Goal: Information Seeking & Learning: Learn about a topic

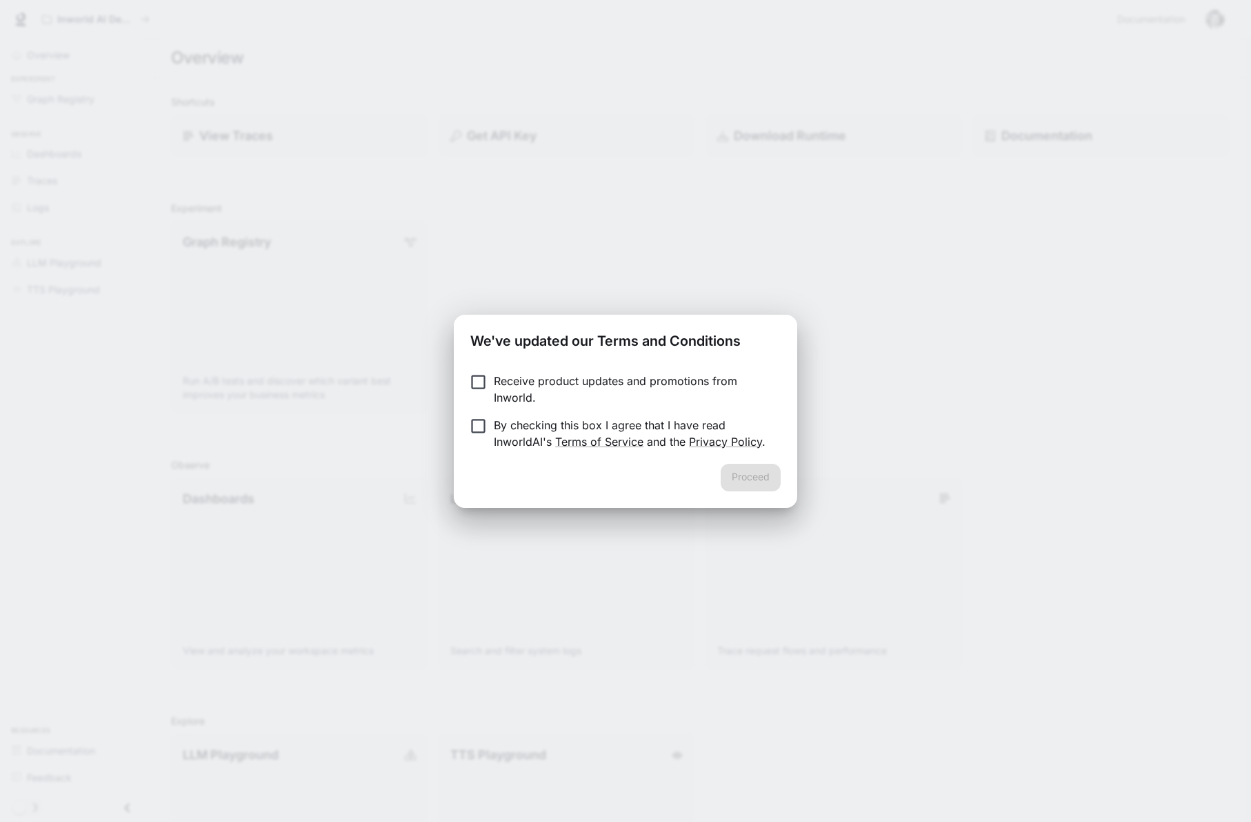
click at [515, 384] on p "Receive product updates and promotions from Inworld." at bounding box center [632, 389] width 276 height 33
click at [507, 419] on p "By checking this box I agree that I have read InworldAI's Terms of Service and …" at bounding box center [632, 433] width 276 height 33
click at [731, 468] on button "Proceed" at bounding box center [751, 478] width 60 height 28
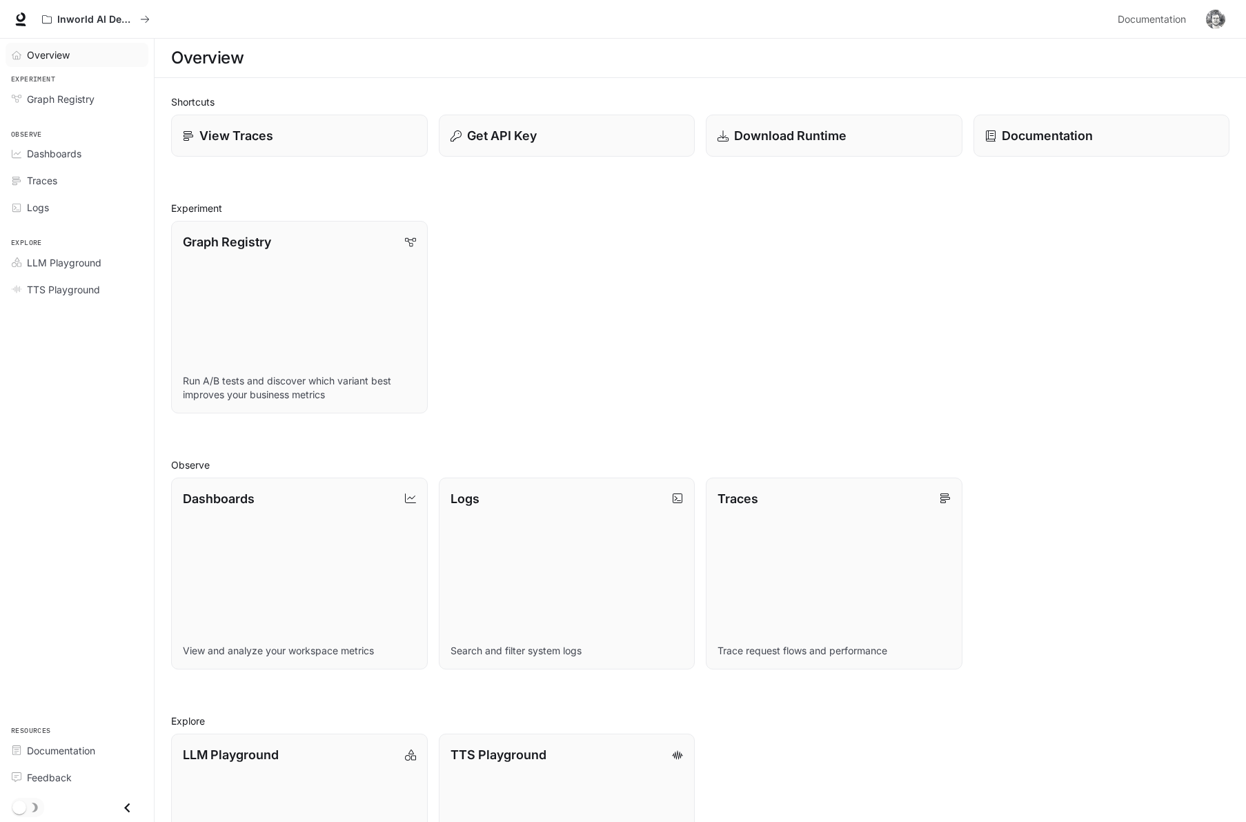
click at [68, 59] on span "Overview" at bounding box center [48, 55] width 43 height 14
click at [84, 747] on span "Documentation" at bounding box center [61, 750] width 68 height 14
click at [61, 261] on span "LLM Playground" at bounding box center [64, 262] width 75 height 14
